Goal: Information Seeking & Learning: Learn about a topic

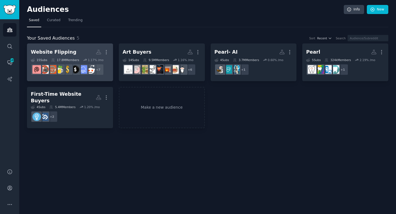
click at [77, 53] on h2 "Website Flipping Custom Audience More" at bounding box center [70, 52] width 78 height 10
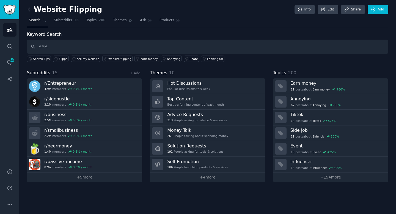
type input "AMA"
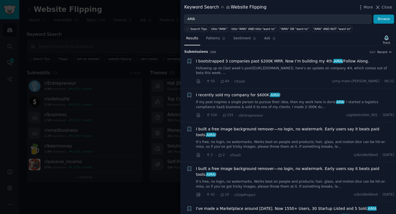
click at [268, 59] on span "I bootstrapped 3 companies past $200K MRR. Now I’m building my 4th. AMA /Follow…" at bounding box center [282, 61] width 173 height 6
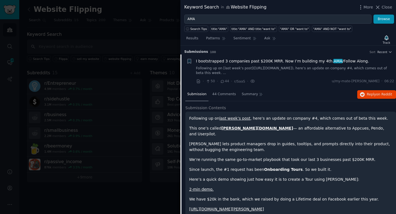
click at [326, 36] on div "Results Patterns Sentiment Ask Track" at bounding box center [289, 40] width 216 height 12
click at [304, 48] on div "Submission s 100 Sort Recent" at bounding box center [288, 50] width 208 height 9
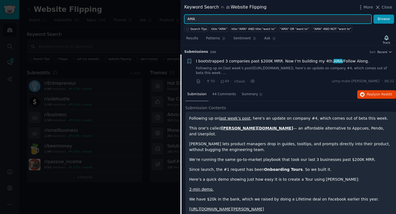
drag, startPoint x: 360, startPoint y: 17, endPoint x: 220, endPoint y: 23, distance: 140.8
click at [220, 23] on input "AMA" at bounding box center [277, 19] width 187 height 9
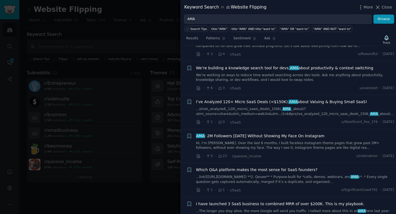
scroll to position [672, 0]
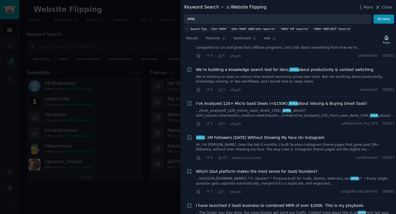
click at [309, 135] on span "AMA : 2M Followers in 6Months Without Showing My Face On Instagram" at bounding box center [260, 138] width 129 height 6
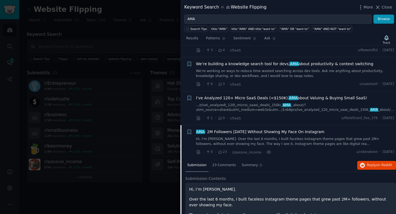
scroll to position [550, 0]
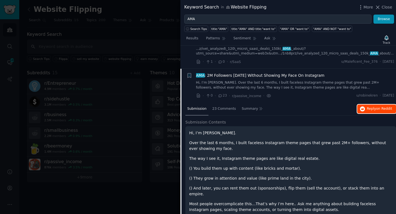
click at [373, 107] on span "Reply on Reddit" at bounding box center [379, 109] width 25 height 5
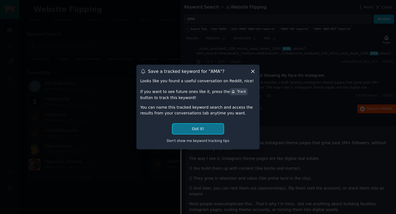
click at [204, 129] on button "Got it!" at bounding box center [198, 129] width 51 height 10
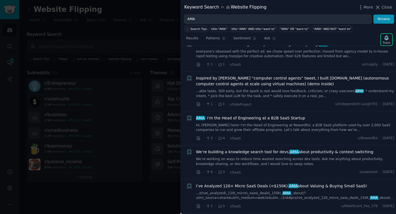
scroll to position [405, 0]
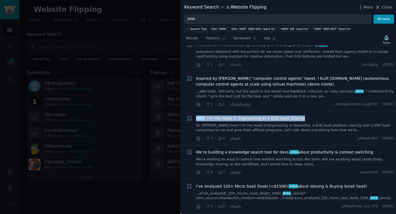
click at [287, 116] on span "AMA : I'm the Head of Engineering at a B2B SaaS Startup" at bounding box center [250, 119] width 109 height 6
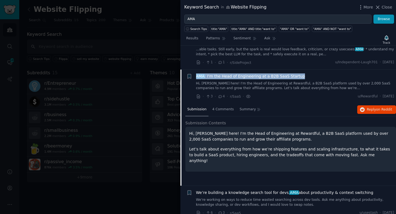
scroll to position [448, 0]
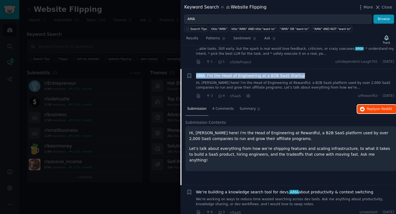
click at [381, 107] on span "on Reddit" at bounding box center [385, 109] width 16 height 4
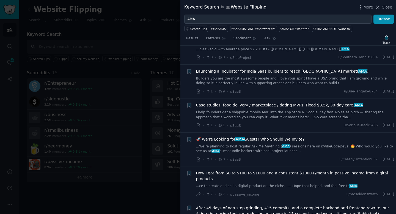
scroll to position [166, 0]
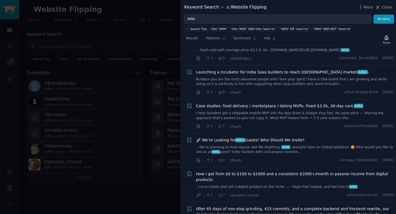
click at [262, 137] on span "🚀 We’re Looking for AMA Guests! Who Should We Invite?" at bounding box center [250, 140] width 109 height 6
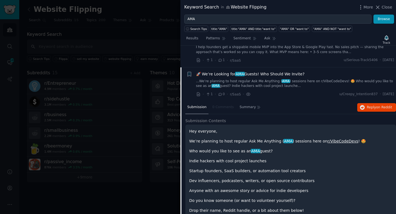
scroll to position [242, 0]
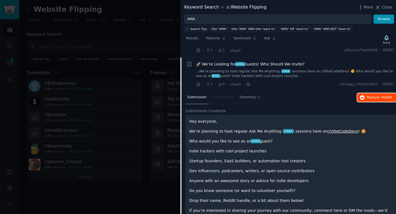
click at [381, 96] on span "on Reddit" at bounding box center [385, 98] width 16 height 4
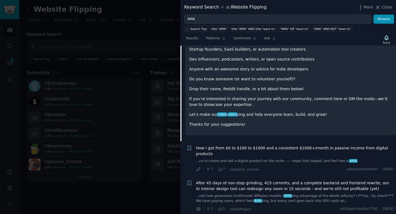
scroll to position [458, 0]
